Goal: Task Accomplishment & Management: Complete application form

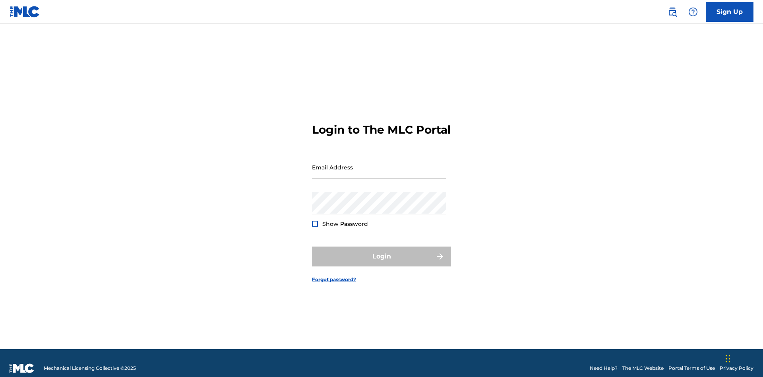
scroll to position [10, 0]
click at [379, 163] on input "Email Address" at bounding box center [379, 167] width 134 height 23
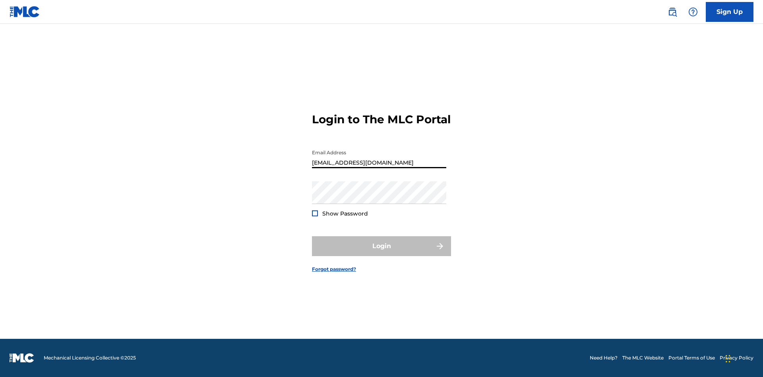
type input "[EMAIL_ADDRESS][DOMAIN_NAME]"
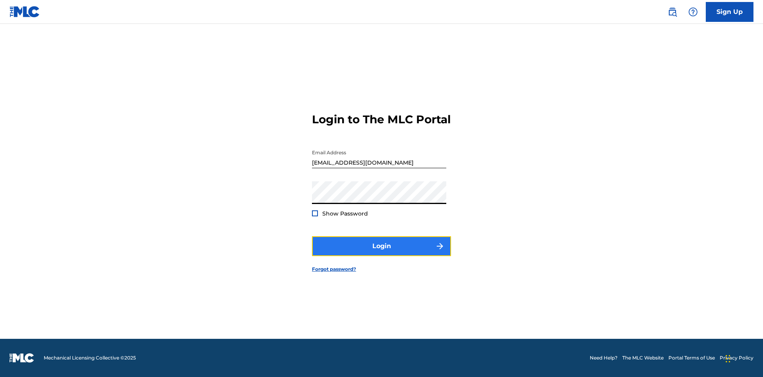
click at [381, 253] on button "Login" at bounding box center [381, 246] width 139 height 20
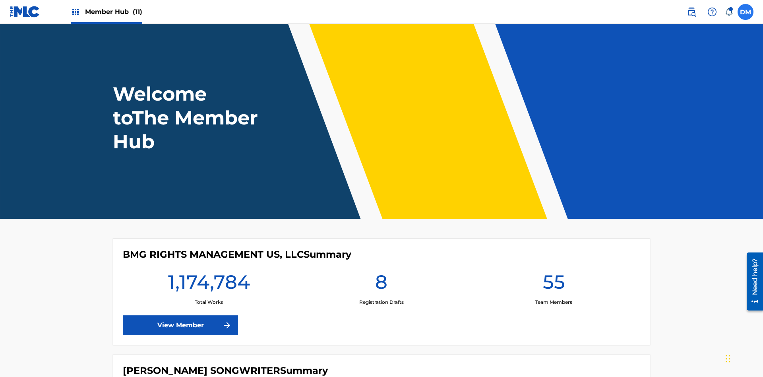
click at [745, 12] on label at bounding box center [745, 12] width 16 height 16
click at [745, 12] on input "[PERSON_NAME] [PERSON_NAME] [PERSON_NAME][EMAIL_ADDRESS][DOMAIN_NAME] Notificat…" at bounding box center [745, 12] width 0 height 0
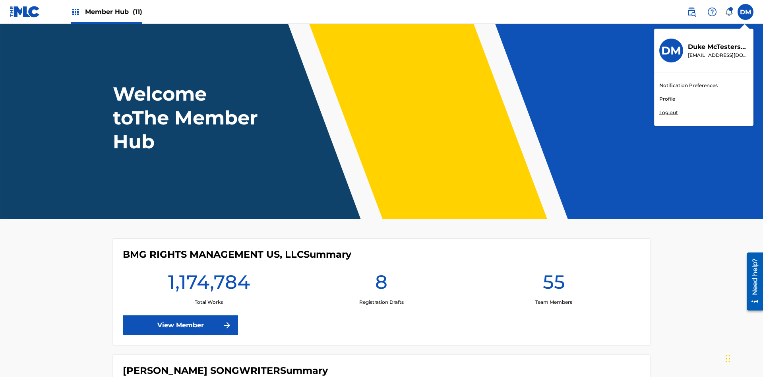
click at [666, 99] on link "Profile" at bounding box center [667, 98] width 16 height 7
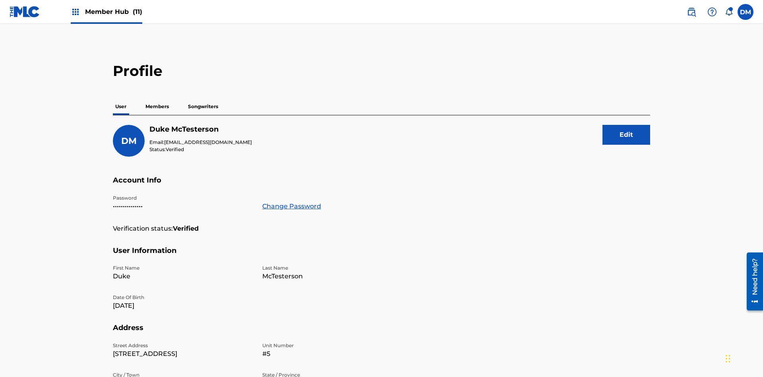
click at [157, 98] on p "Members" at bounding box center [157, 106] width 28 height 17
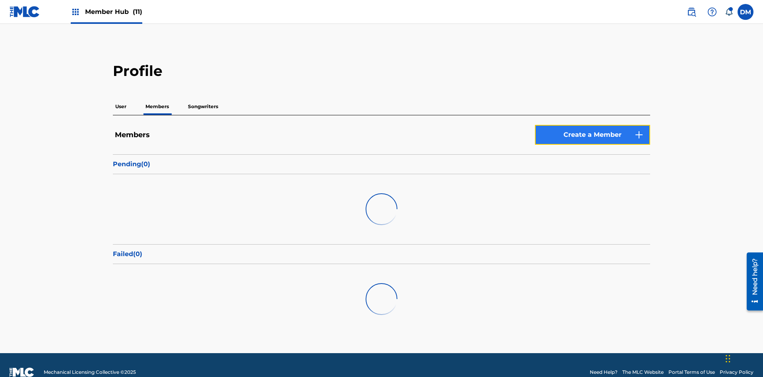
click at [592, 125] on link "Create a Member" at bounding box center [592, 135] width 115 height 20
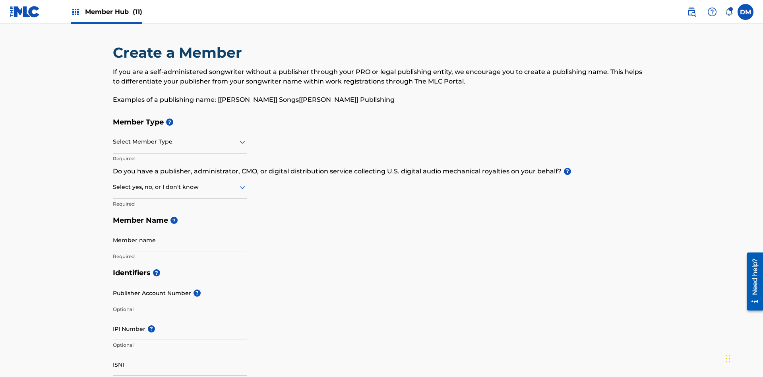
click at [113, 137] on input "text" at bounding box center [114, 141] width 2 height 8
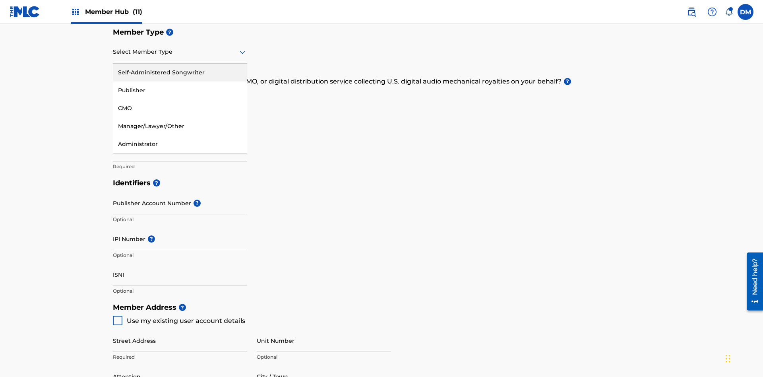
click at [180, 90] on div "Publisher" at bounding box center [179, 90] width 133 height 18
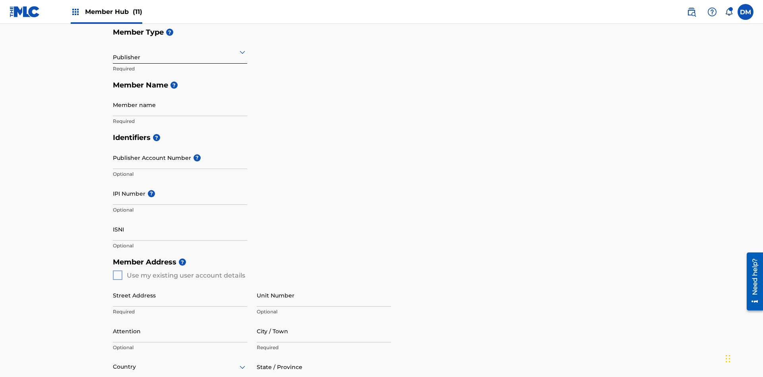
click at [113, 52] on input "text" at bounding box center [114, 52] width 2 height 8
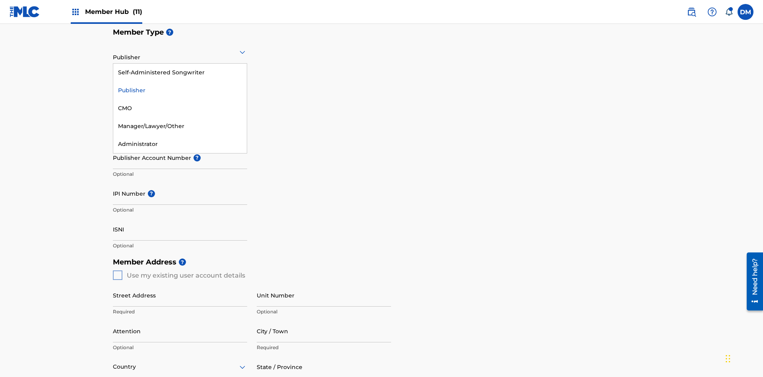
click at [180, 108] on div "CMO" at bounding box center [179, 108] width 133 height 18
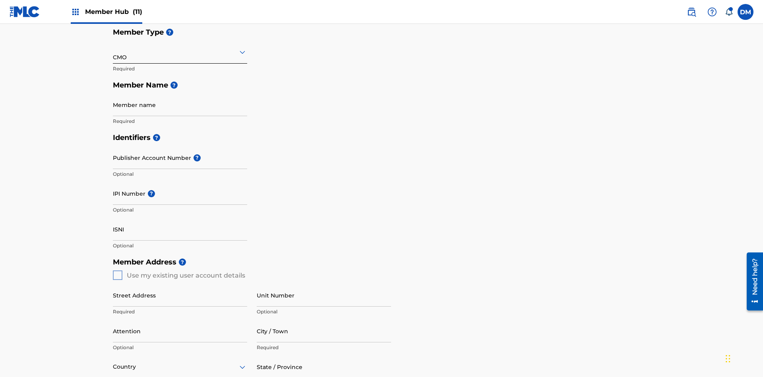
click at [113, 52] on input "text" at bounding box center [114, 52] width 2 height 8
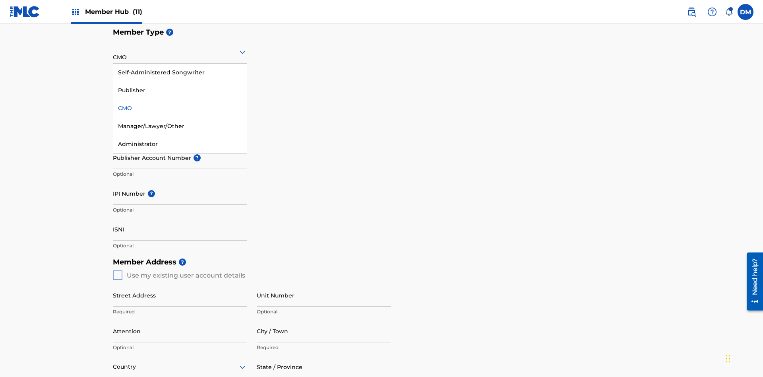
click at [180, 72] on div "Self-Administered Songwriter" at bounding box center [179, 73] width 133 height 18
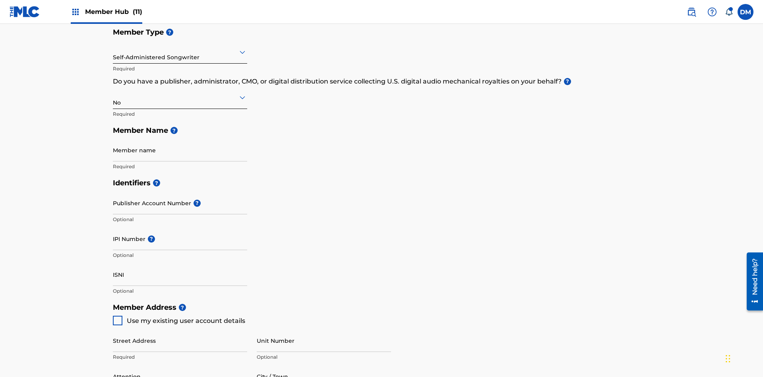
scroll to position [357, 0]
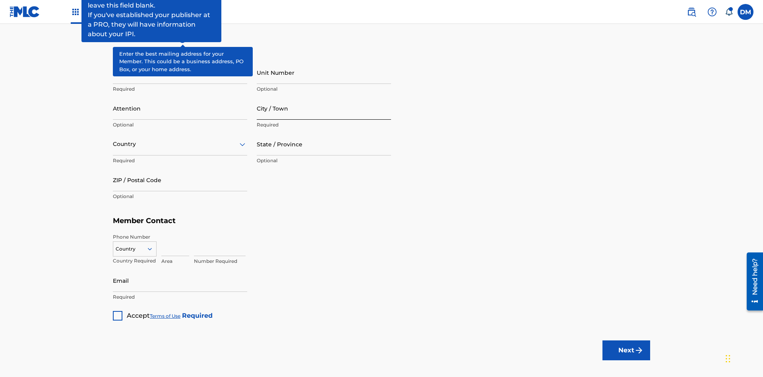
type input "Z2025.10.01.04.27.52"
click at [180, 61] on input "Street Address" at bounding box center [180, 72] width 134 height 23
type input "123 Main St"
click at [324, 61] on input "Unit Number" at bounding box center [324, 72] width 134 height 23
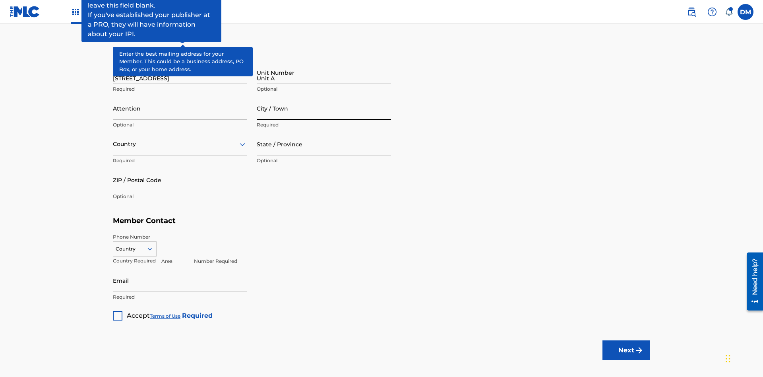
type input "Unit A"
click at [180, 97] on input "Attention" at bounding box center [180, 108] width 134 height 23
type input "Steve"
click at [324, 97] on input "City / Town" at bounding box center [324, 108] width 134 height 23
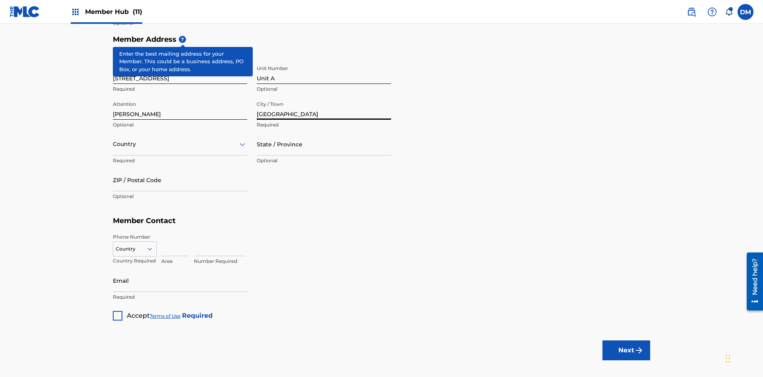
type input "London"
click at [113, 140] on input "text" at bounding box center [114, 144] width 2 height 8
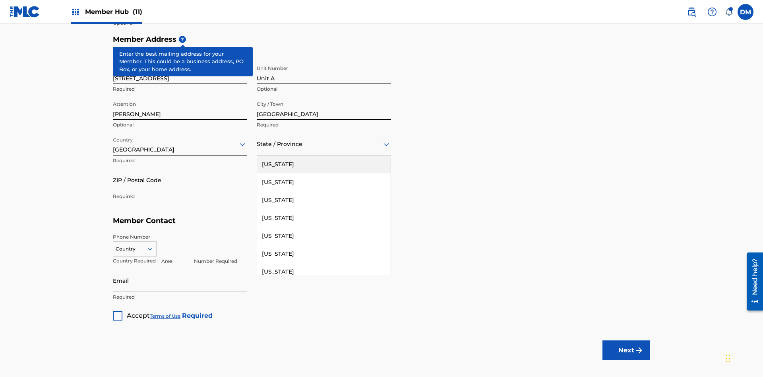
click at [180, 168] on input "ZIP / Postal Code" at bounding box center [180, 179] width 134 height 23
type input "43140"
click at [153, 245] on icon at bounding box center [149, 248] width 7 height 7
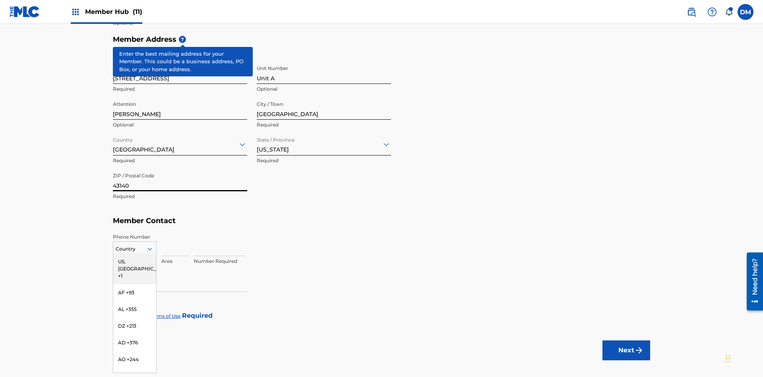
click at [135, 253] on div "US, CA +1" at bounding box center [134, 268] width 43 height 31
click at [175, 233] on input at bounding box center [175, 244] width 28 height 23
click at [220, 233] on input at bounding box center [220, 244] width 52 height 23
click at [180, 269] on input "Email" at bounding box center [180, 280] width 134 height 23
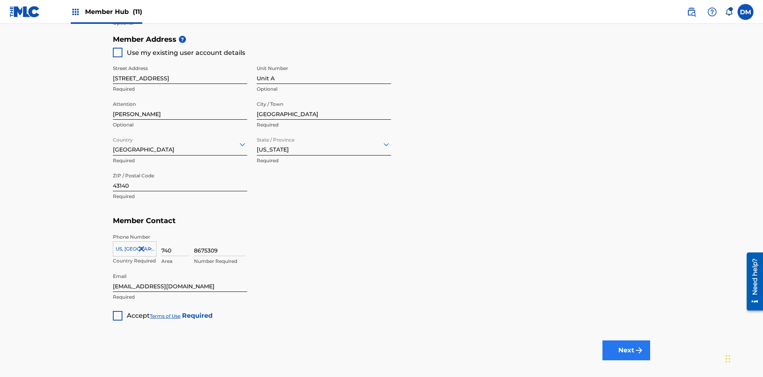
click at [180, 18] on input "ISNI" at bounding box center [180, 6] width 134 height 23
click at [118, 311] on div at bounding box center [118, 316] width 10 height 10
click at [626, 340] on button "Next" at bounding box center [626, 350] width 48 height 20
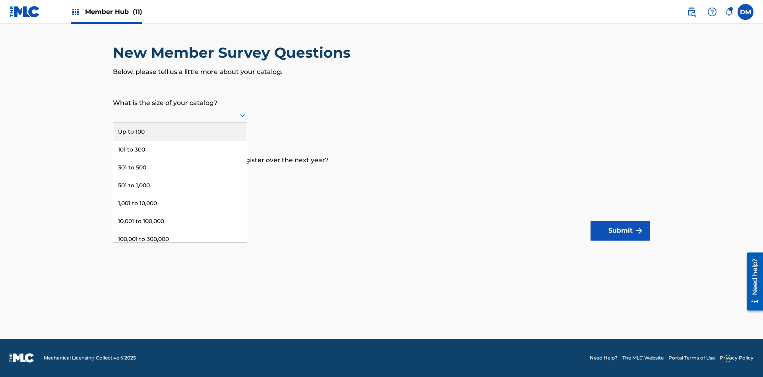
click at [180, 266] on div "Over 500,000" at bounding box center [179, 275] width 133 height 18
